Goal: Find specific page/section: Find specific page/section

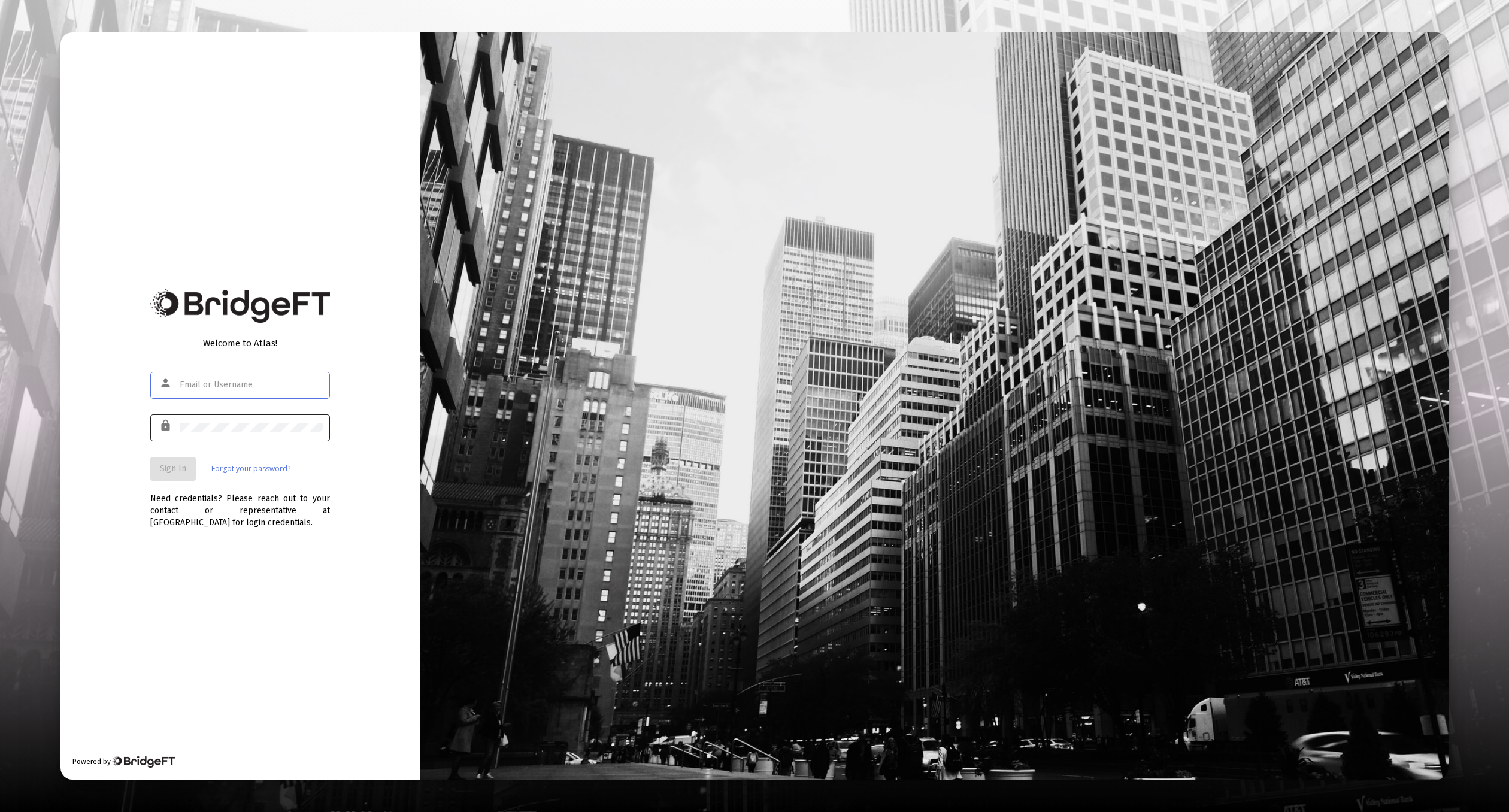
type input "[EMAIL_ADDRESS][DOMAIN_NAME]"
click at [168, 457] on button "Sign In" at bounding box center [173, 469] width 46 height 24
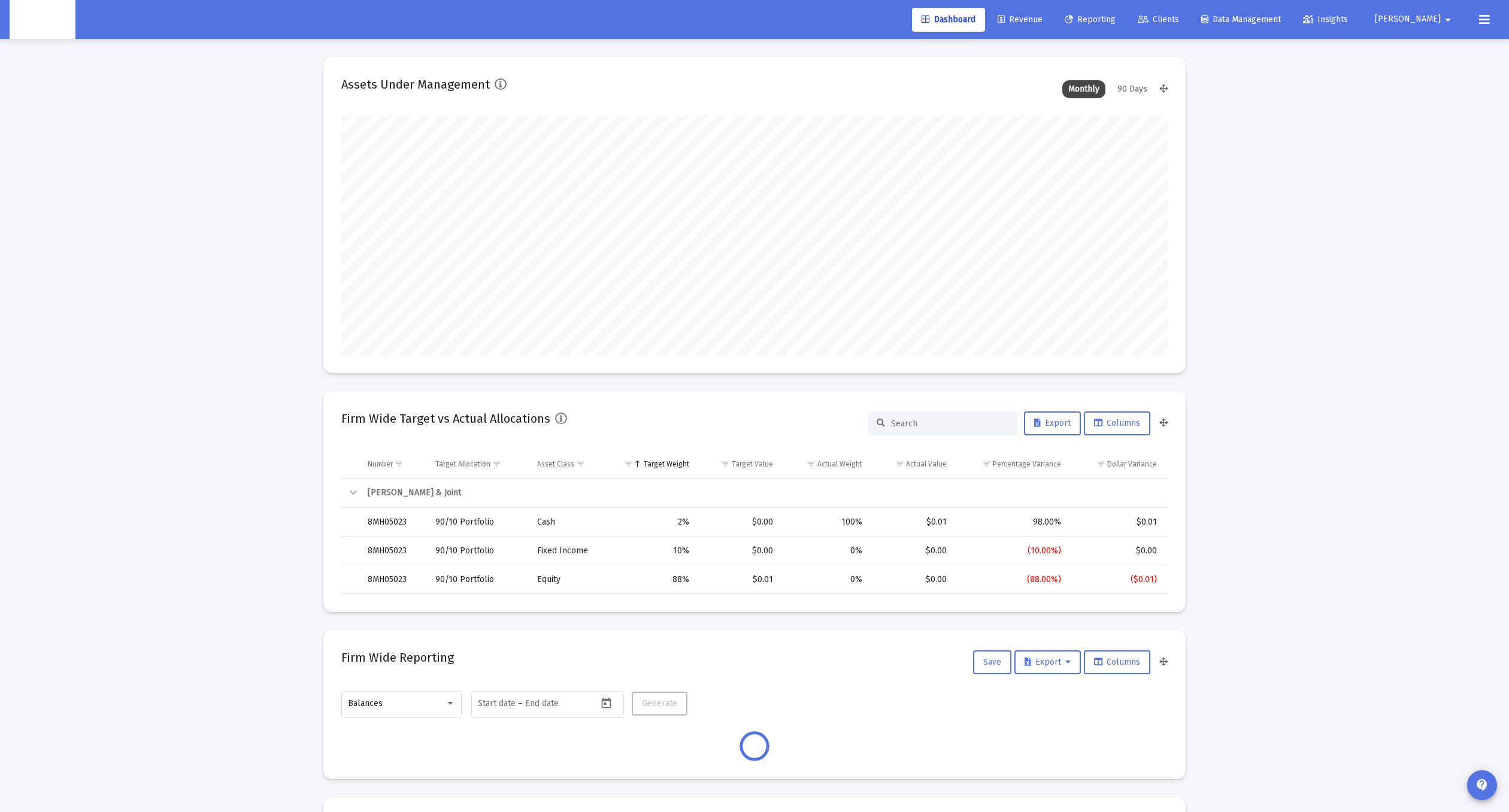
scroll to position [240, 445]
type input "[DATE]"
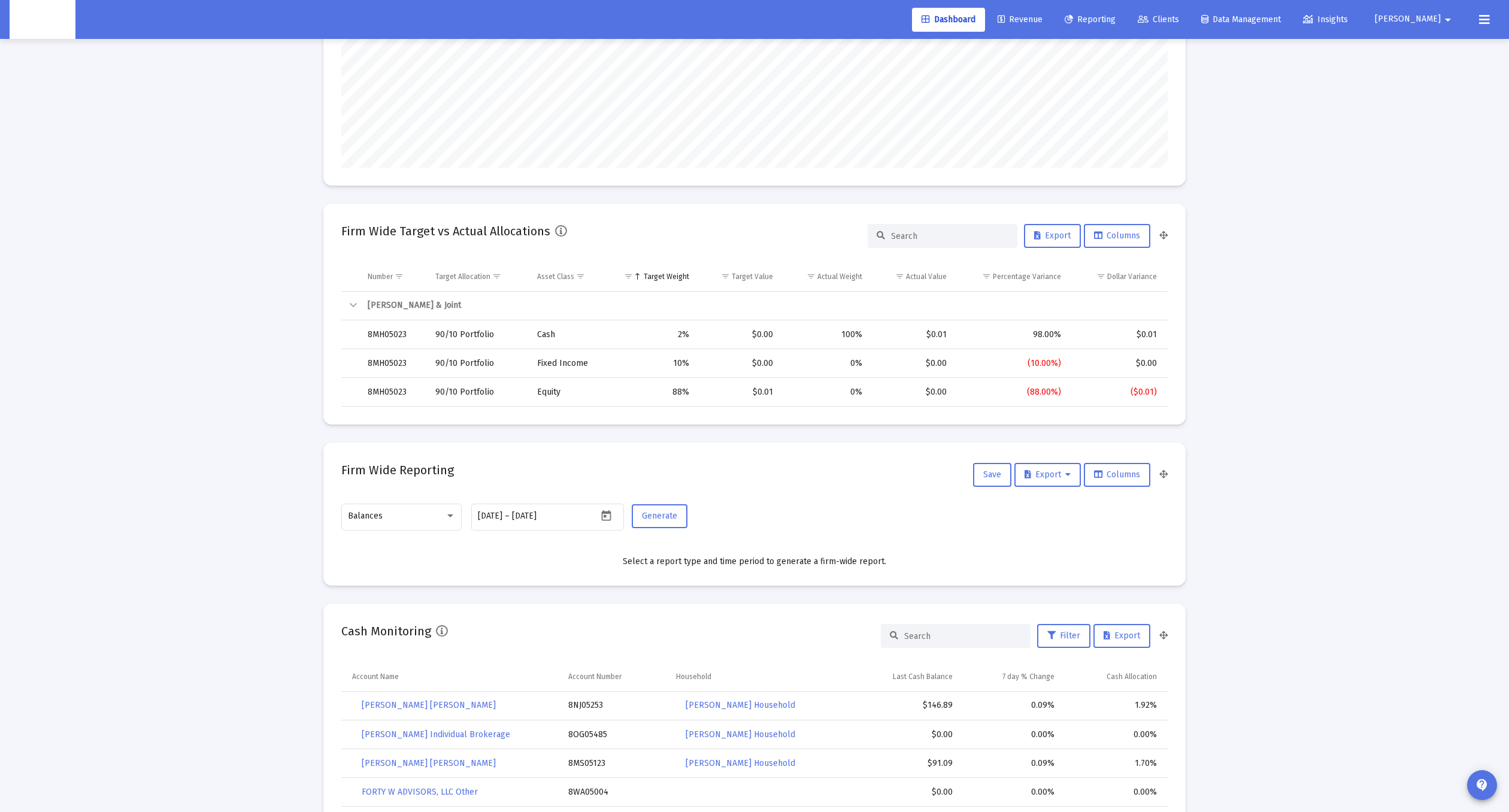
scroll to position [240, 386]
click at [1189, 26] on link "Clients" at bounding box center [1158, 20] width 61 height 24
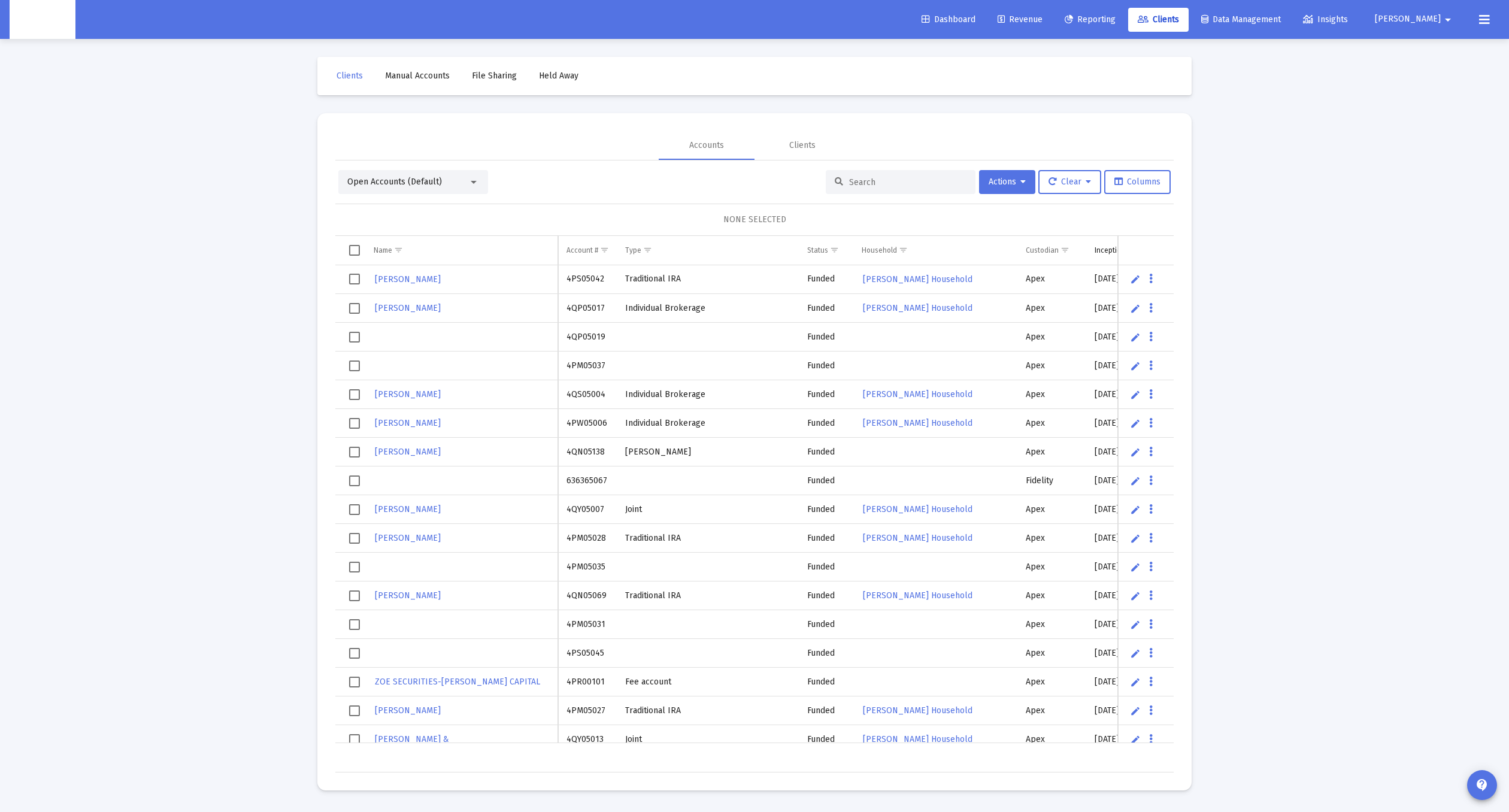
scroll to position [0, 143]
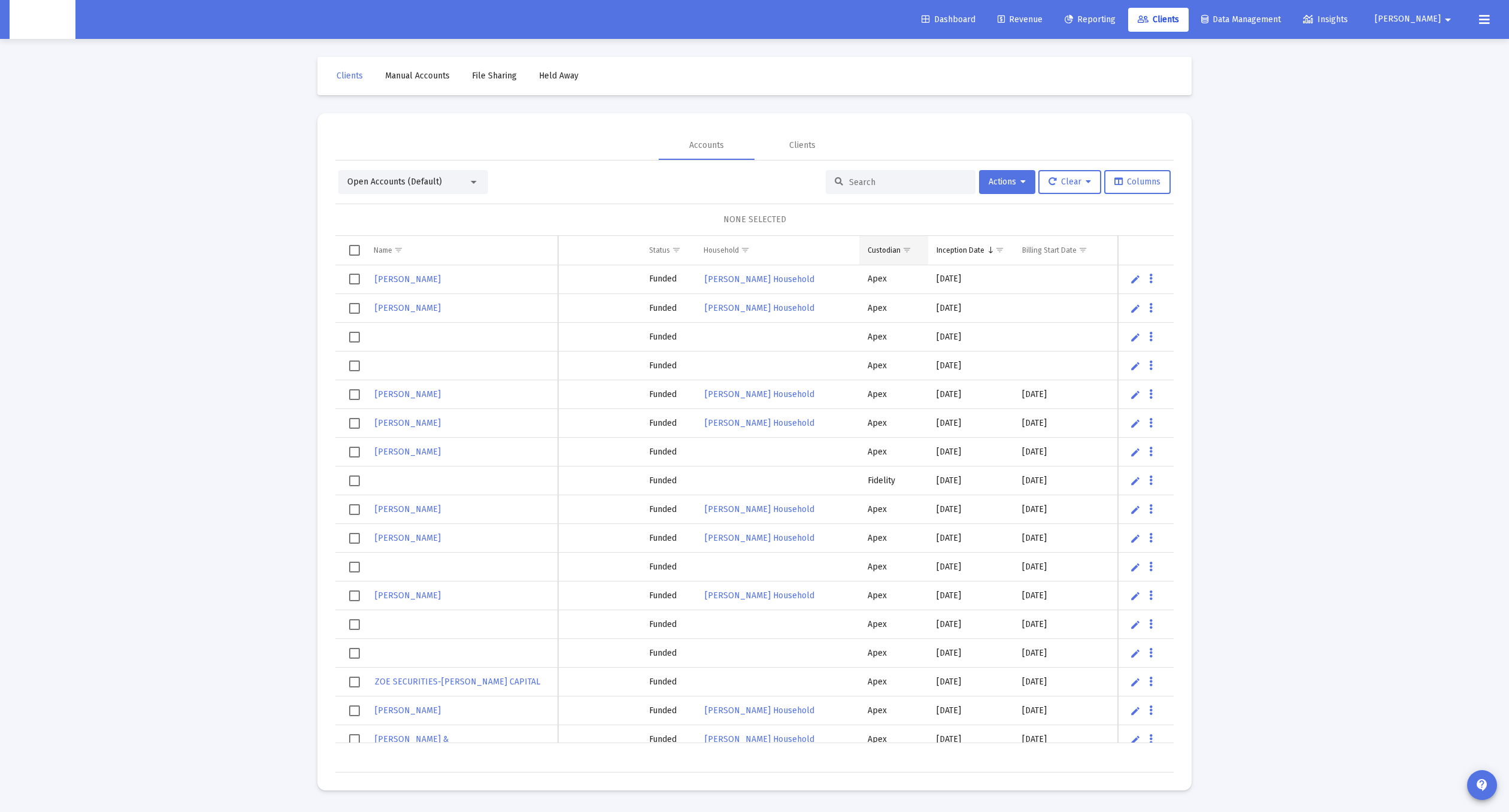
click at [907, 253] on span "Show filter options for column 'Custodian'" at bounding box center [907, 249] width 9 height 9
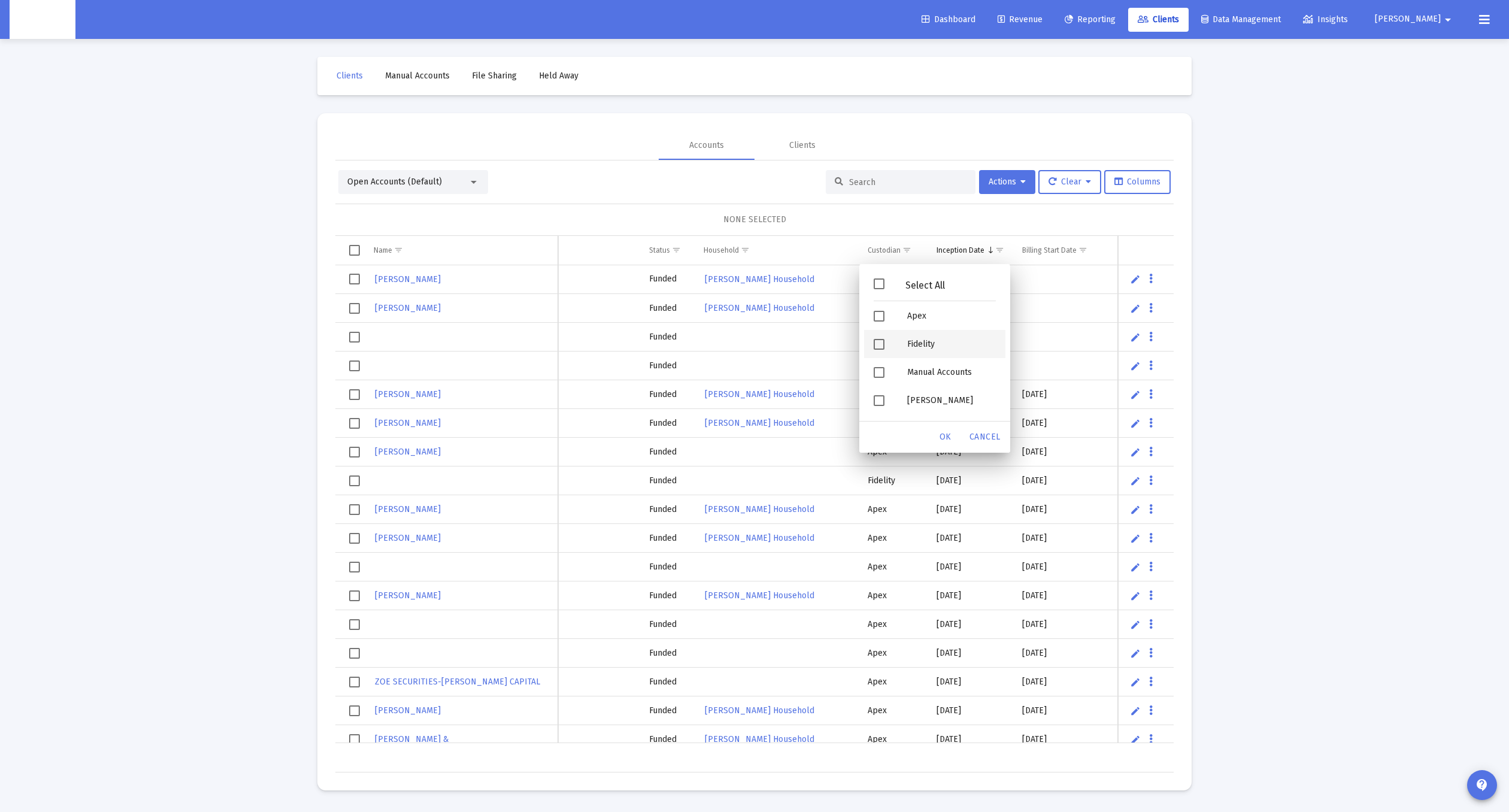
click at [878, 350] on span "Filter options" at bounding box center [879, 345] width 11 height 11
click at [876, 407] on div "Filter options" at bounding box center [881, 400] width 34 height 28
click at [943, 440] on span "OK" at bounding box center [945, 437] width 12 height 10
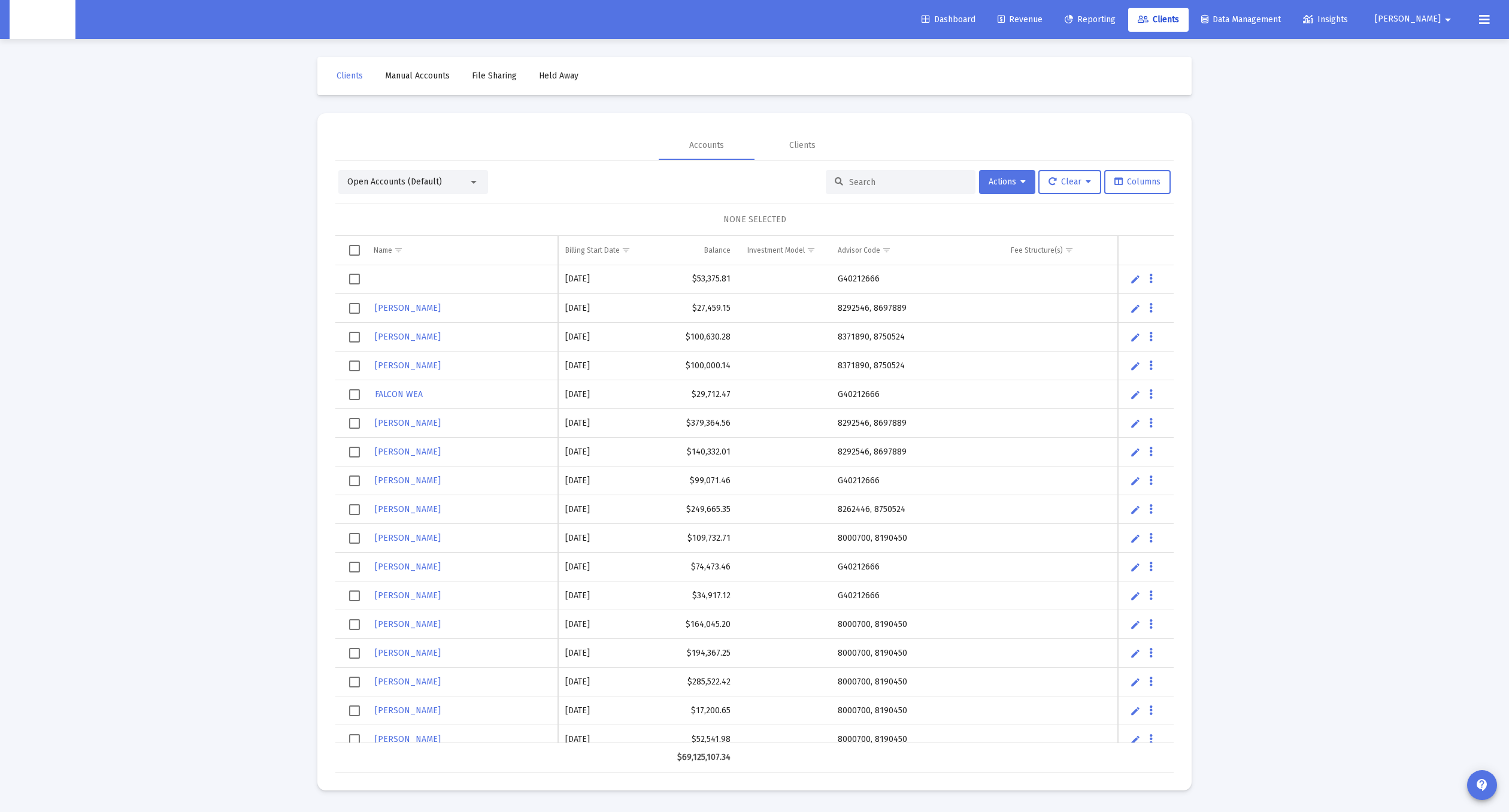
click at [855, 280] on td "G40212666" at bounding box center [916, 280] width 173 height 28
copy td "G40212666"
click at [1086, 184] on icon at bounding box center [1088, 182] width 6 height 9
click at [1071, 238] on button "Clear Filters" at bounding box center [1076, 241] width 82 height 28
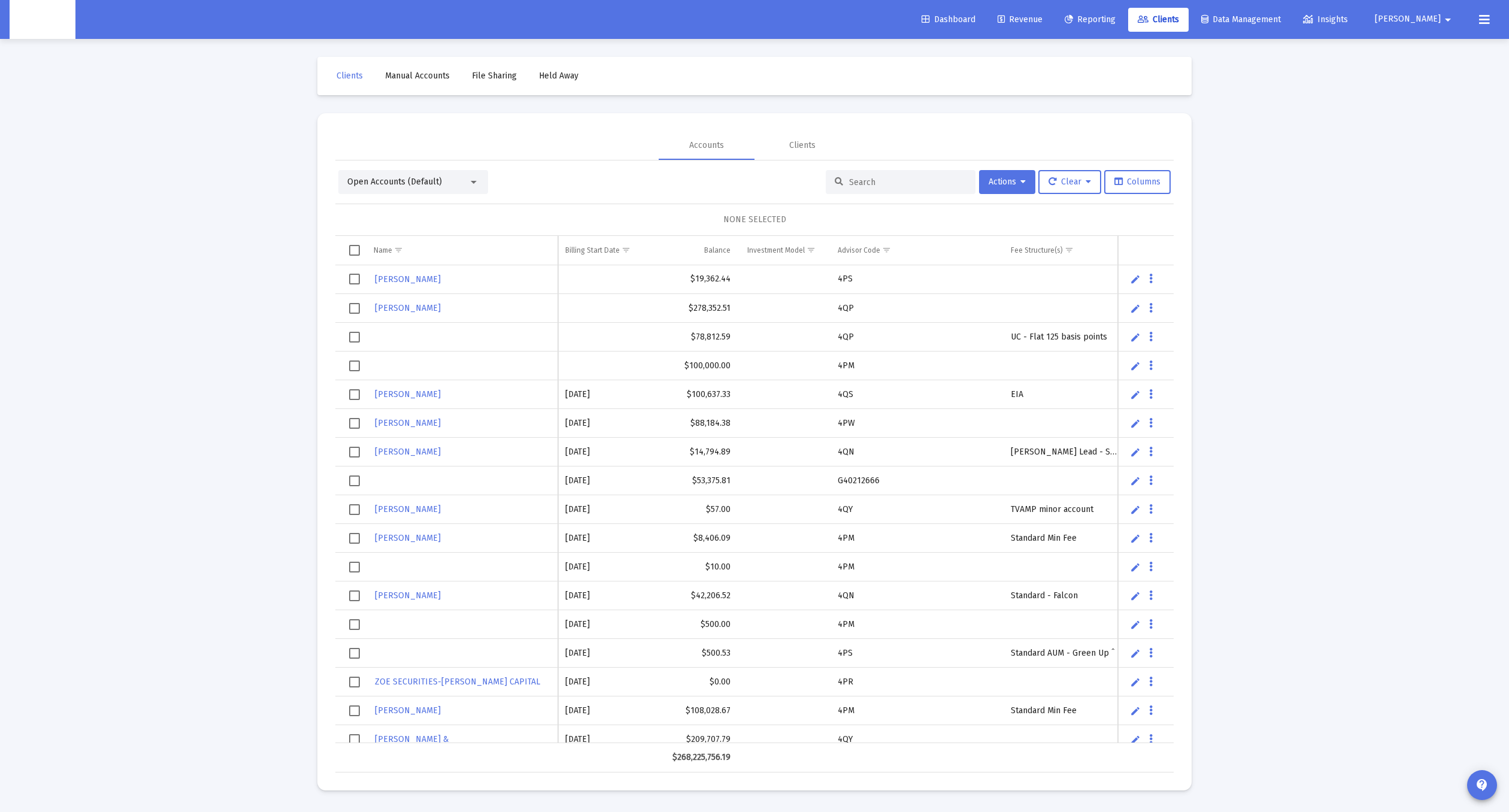
click at [889, 177] on input at bounding box center [907, 182] width 117 height 10
paste input "G40212666"
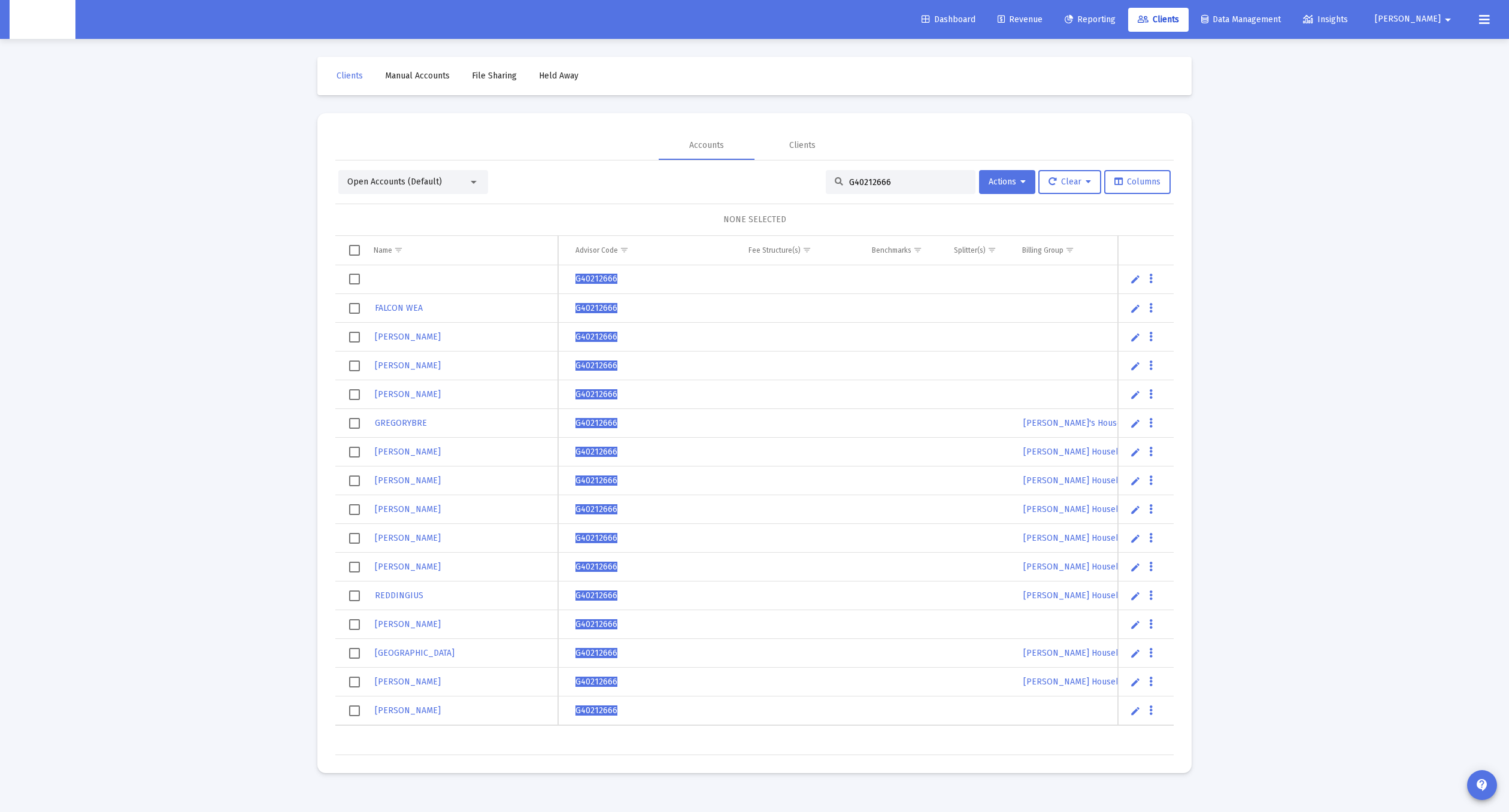
type input "G40212666"
click at [794, 590] on td "Data grid" at bounding box center [802, 596] width 123 height 28
